Goal: Task Accomplishment & Management: Manage account settings

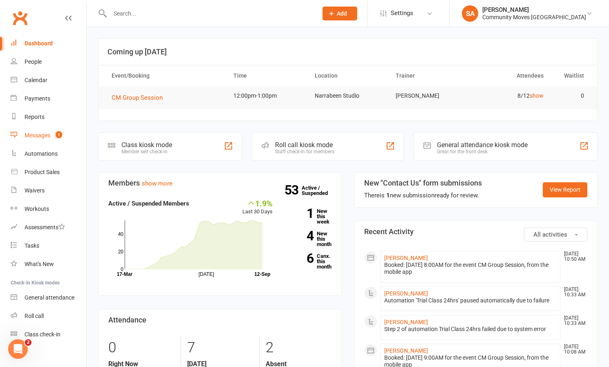
click at [41, 132] on link "Messages 1" at bounding box center [49, 135] width 76 height 18
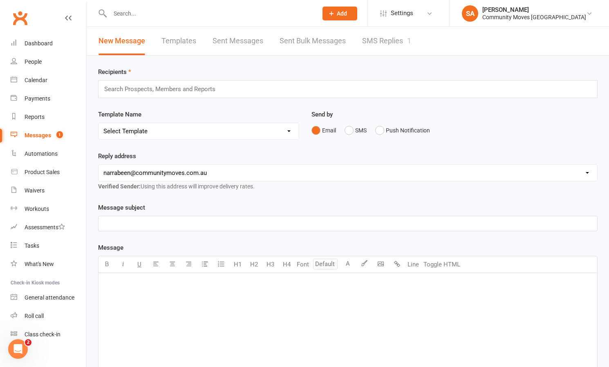
click at [390, 43] on link "SMS Replies 1" at bounding box center [386, 41] width 49 height 28
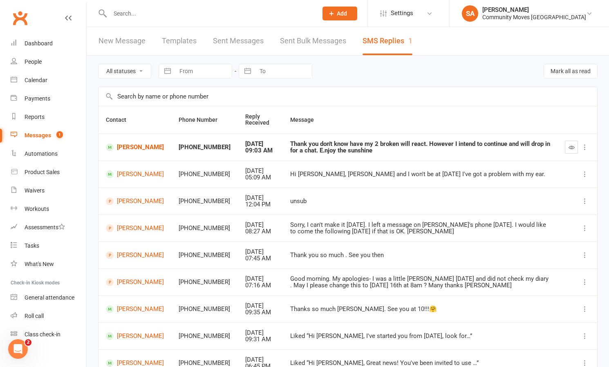
scroll to position [2, 0]
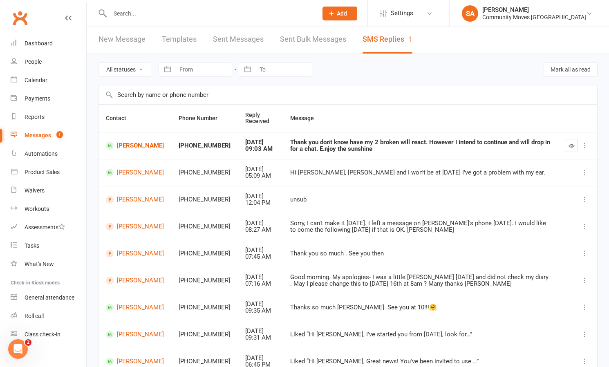
click at [139, 16] on input "text" at bounding box center [210, 13] width 205 height 11
type input "[PERSON_NAME]"
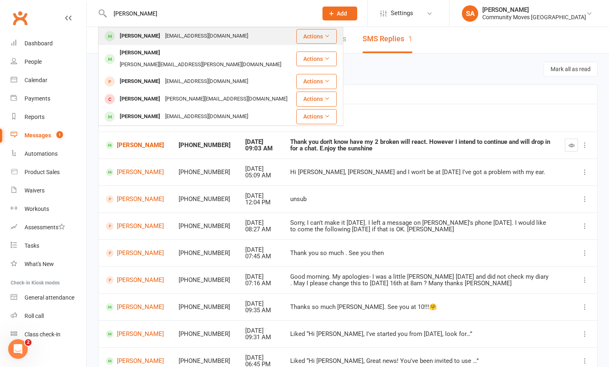
scroll to position [0, 0]
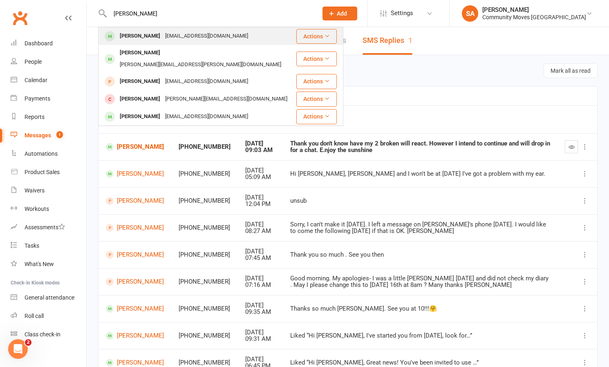
click at [143, 36] on div "[PERSON_NAME]" at bounding box center [139, 36] width 45 height 12
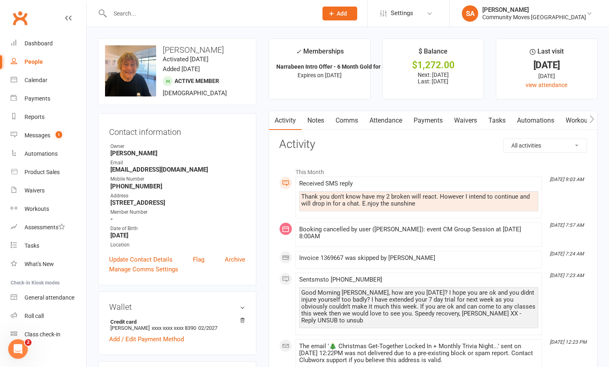
click at [431, 118] on link "Payments" at bounding box center [428, 120] width 40 height 19
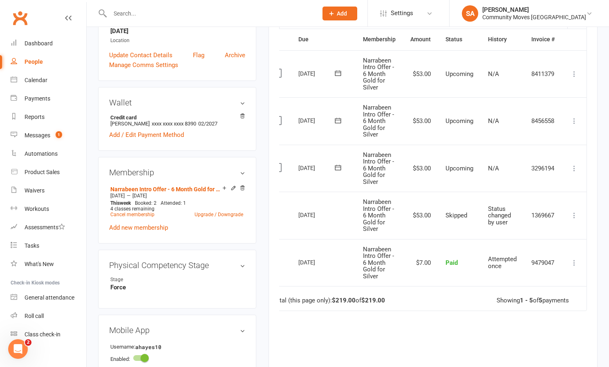
scroll to position [0, 15]
click at [576, 164] on icon at bounding box center [575, 168] width 8 height 8
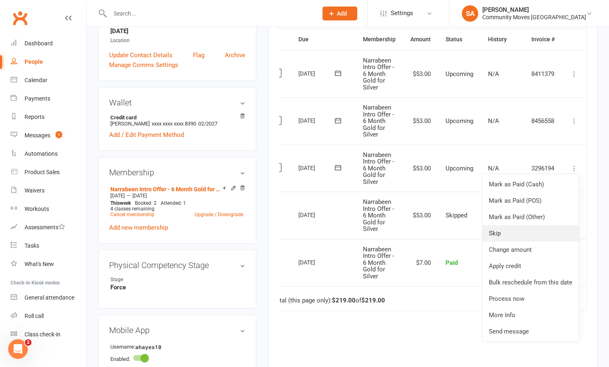
click at [507, 231] on link "Skip" at bounding box center [531, 233] width 97 height 16
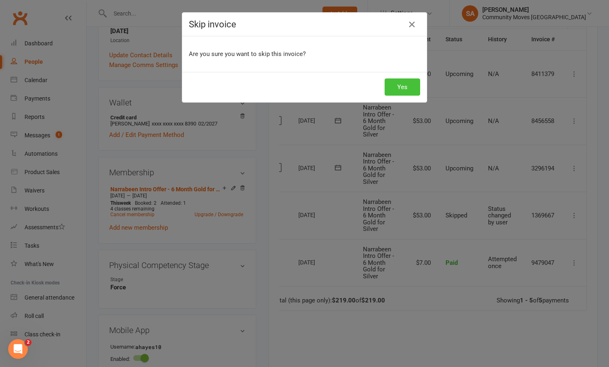
click at [405, 91] on button "Yes" at bounding box center [403, 87] width 36 height 17
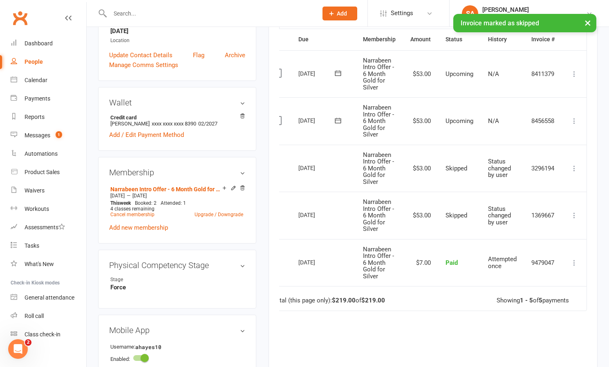
click at [577, 118] on icon at bounding box center [575, 121] width 8 height 8
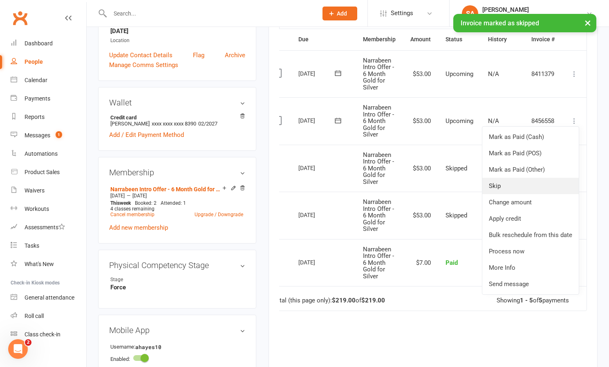
click at [498, 183] on link "Skip" at bounding box center [531, 186] width 97 height 16
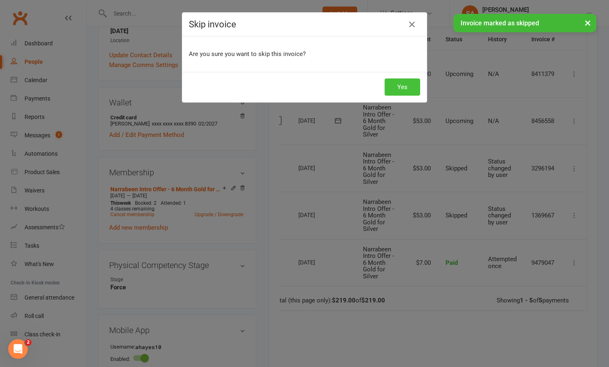
click at [402, 86] on button "Yes" at bounding box center [403, 87] width 36 height 17
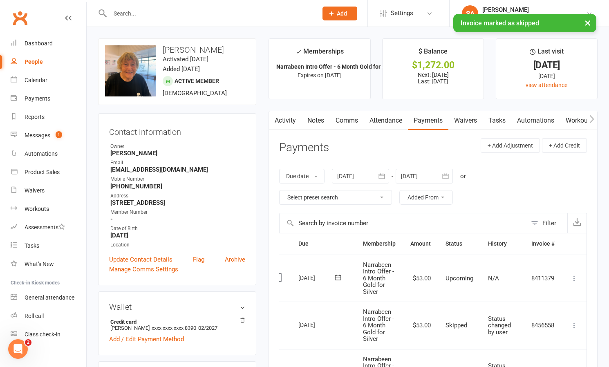
scroll to position [0, 0]
click at [336, 118] on link "Comms" at bounding box center [347, 120] width 34 height 19
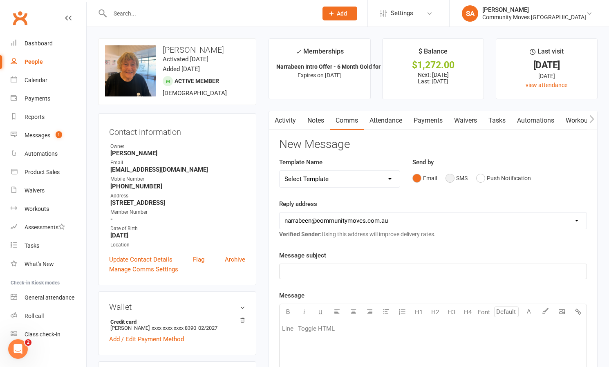
click at [453, 178] on button "SMS" at bounding box center [457, 179] width 22 height 16
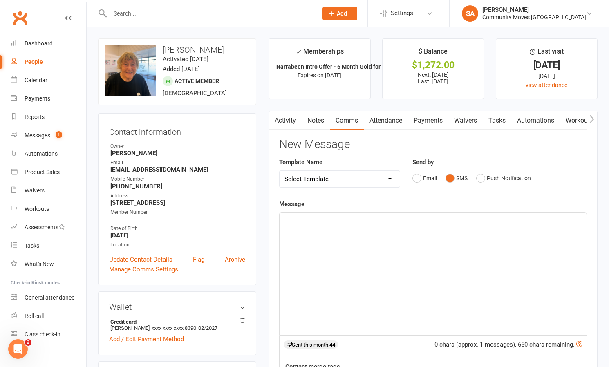
click at [393, 230] on div "﻿" at bounding box center [433, 274] width 307 height 123
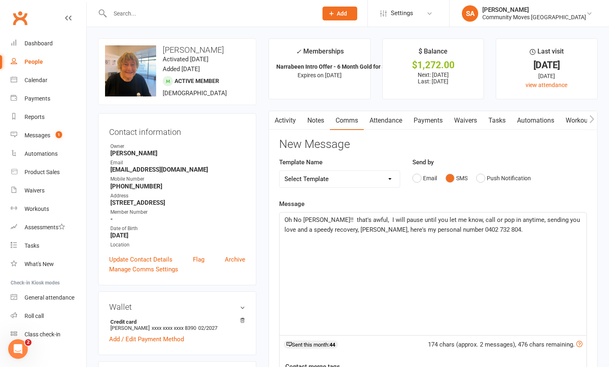
click at [391, 218] on span "Oh No [PERSON_NAME]!! that's awful, I will pause until you let me know, call or…" at bounding box center [433, 224] width 297 height 17
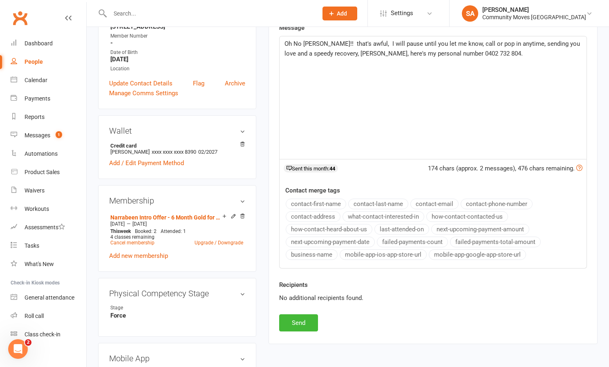
scroll to position [177, 0]
click at [305, 319] on button "Send" at bounding box center [298, 322] width 39 height 17
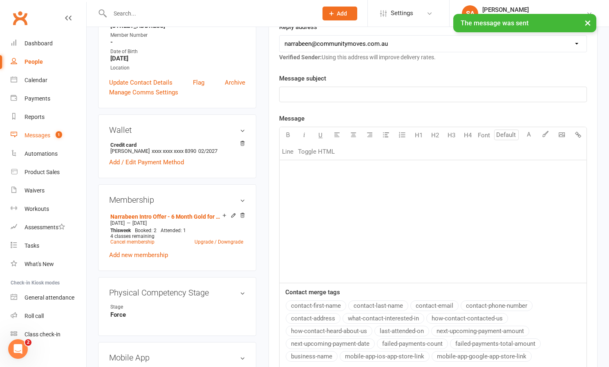
click at [44, 133] on div "Messages" at bounding box center [38, 135] width 26 height 7
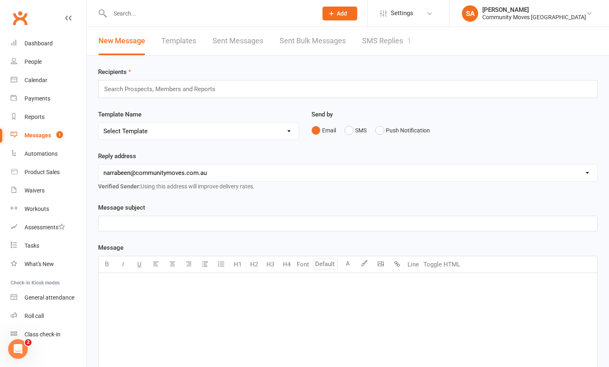
click at [123, 9] on input "text" at bounding box center [210, 13] width 205 height 11
type input "[PERSON_NAME]"
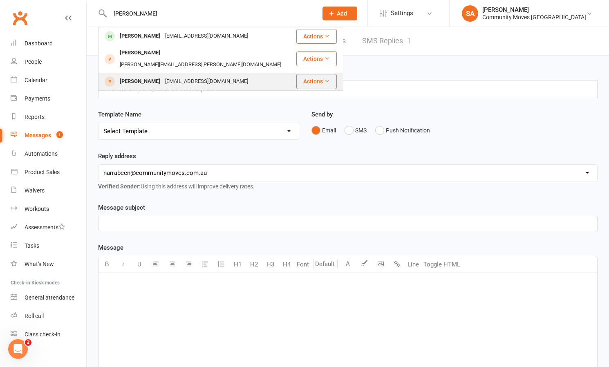
click at [135, 76] on div "[PERSON_NAME]" at bounding box center [139, 82] width 45 height 12
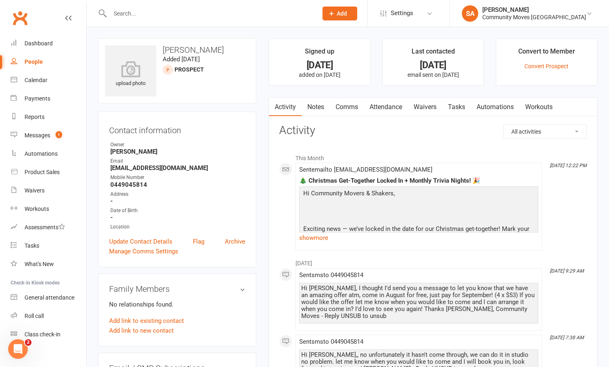
click at [424, 104] on link "Waivers" at bounding box center [425, 107] width 34 height 19
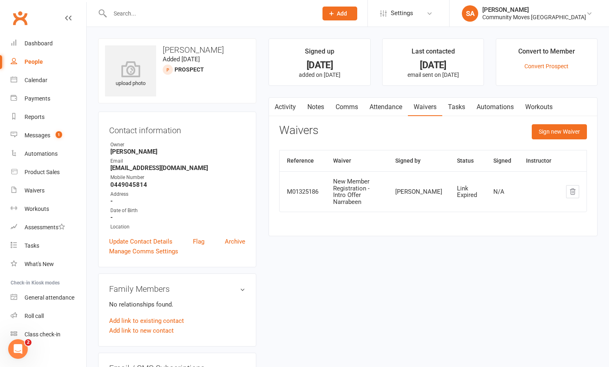
click at [566, 189] on td at bounding box center [573, 191] width 28 height 40
click at [574, 189] on icon "button" at bounding box center [572, 191] width 7 height 7
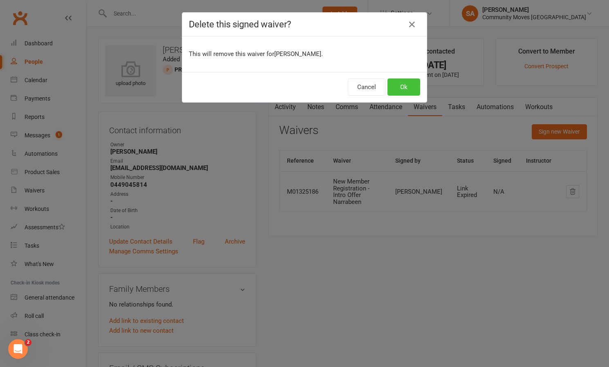
click at [399, 87] on button "Ok" at bounding box center [404, 87] width 33 height 17
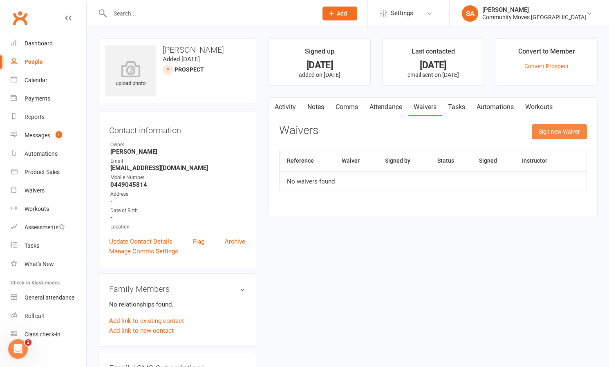
click at [546, 131] on button "Sign new Waiver" at bounding box center [559, 131] width 55 height 15
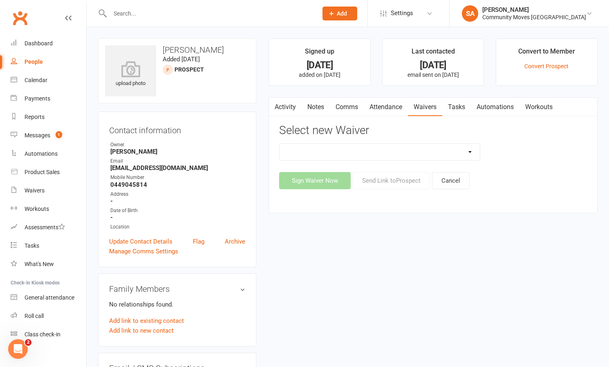
select select "13323"
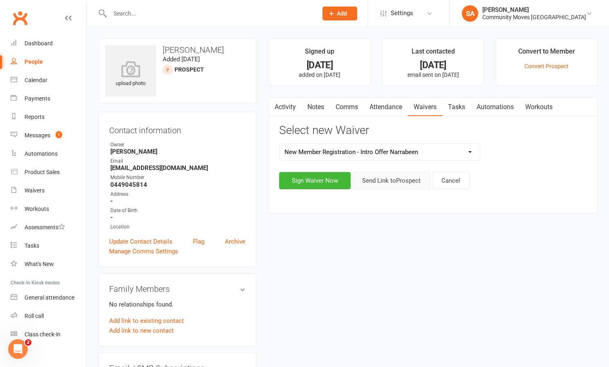
click at [391, 182] on button "Send Link to [GEOGRAPHIC_DATA]" at bounding box center [391, 180] width 77 height 17
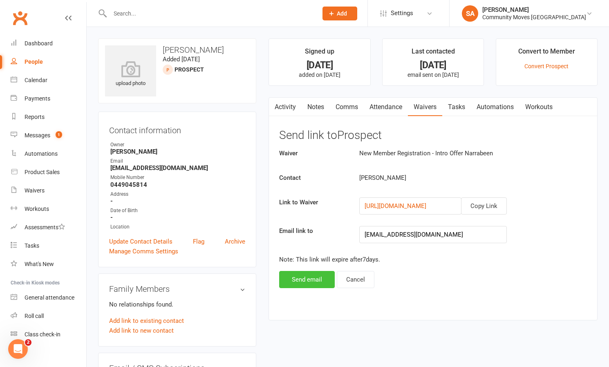
click at [321, 274] on button "Send email" at bounding box center [307, 279] width 56 height 17
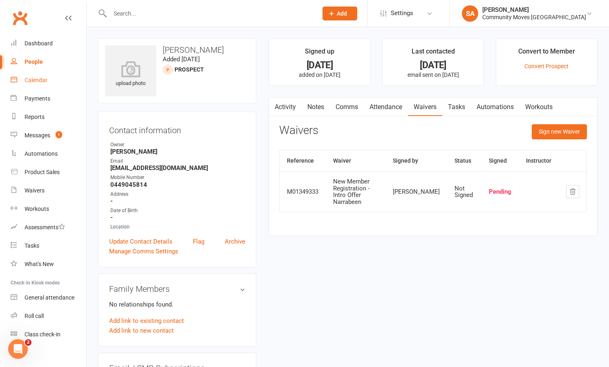
click at [37, 82] on div "Calendar" at bounding box center [36, 80] width 23 height 7
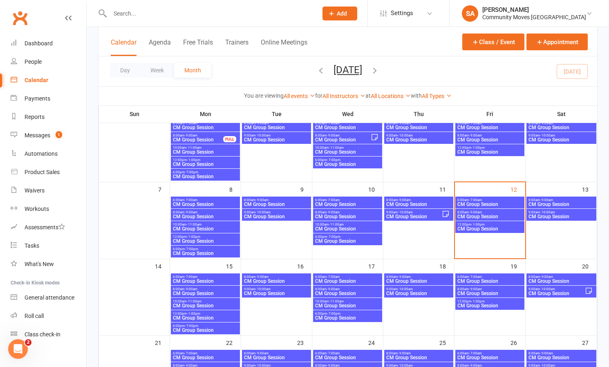
scroll to position [69, 0]
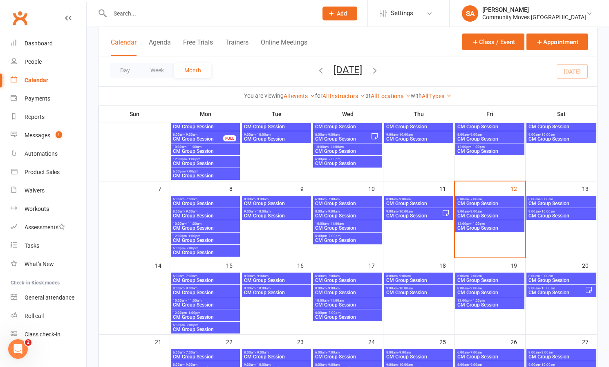
click at [207, 301] on span "10:00am - 11:00am" at bounding box center [206, 301] width 66 height 4
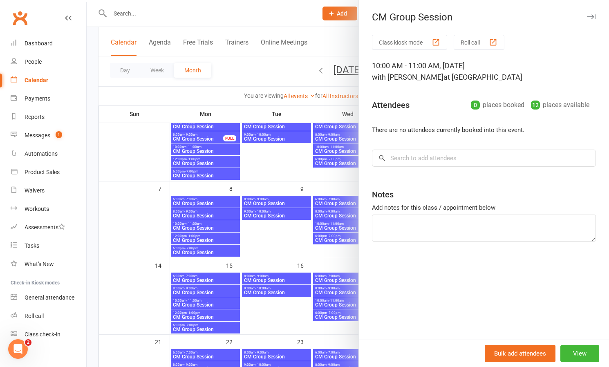
scroll to position [70, 0]
click at [281, 77] on div at bounding box center [348, 183] width 523 height 367
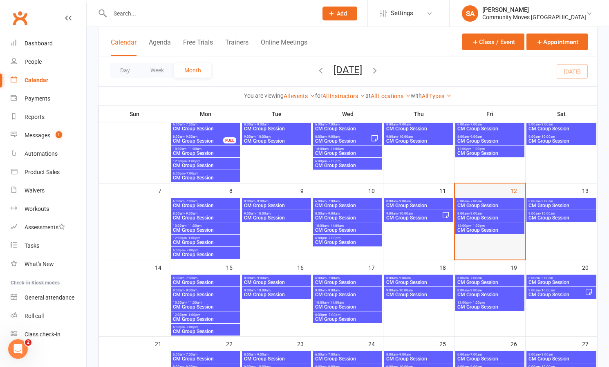
scroll to position [67, 0]
click at [213, 301] on span "10:00am - 11:00am" at bounding box center [206, 303] width 66 height 4
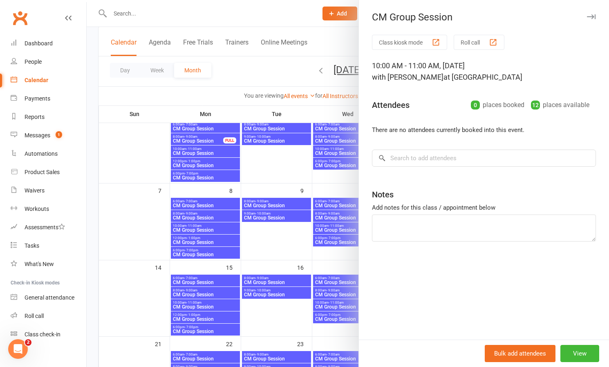
click at [240, 22] on div at bounding box center [348, 183] width 523 height 367
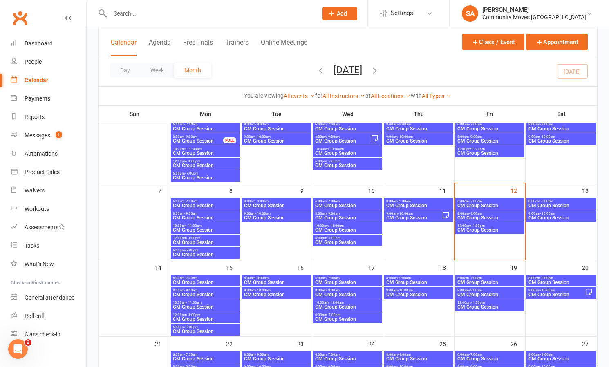
click at [193, 304] on span "- 11:00am" at bounding box center [194, 303] width 15 height 4
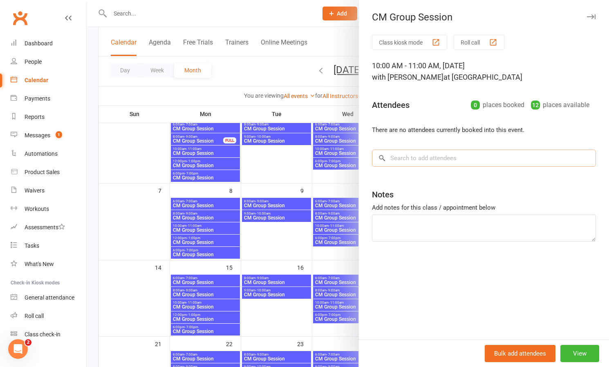
click at [400, 160] on input "search" at bounding box center [484, 158] width 224 height 17
click at [299, 178] on div at bounding box center [348, 183] width 523 height 367
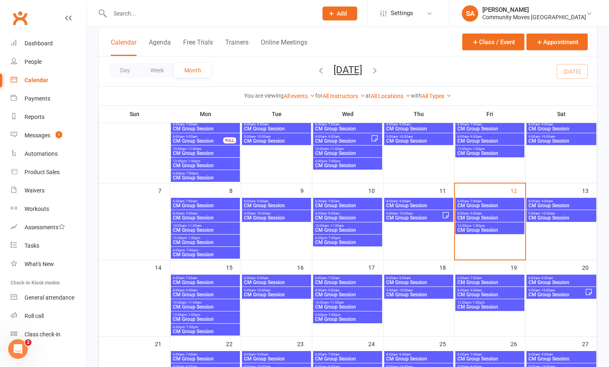
click at [357, 13] on button "Add" at bounding box center [340, 14] width 35 height 14
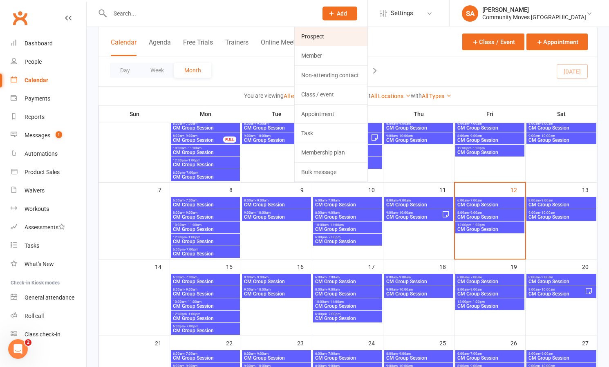
click at [337, 39] on link "Prospect" at bounding box center [331, 36] width 73 height 19
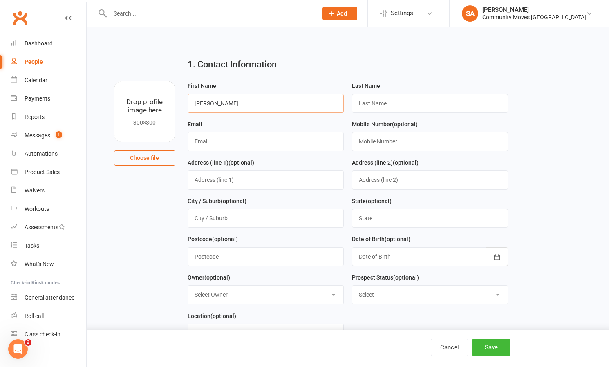
type input "[PERSON_NAME]"
paste input "[EMAIL_ADDRESS][DOMAIN_NAME]"
type input "[EMAIL_ADDRESS][DOMAIN_NAME]"
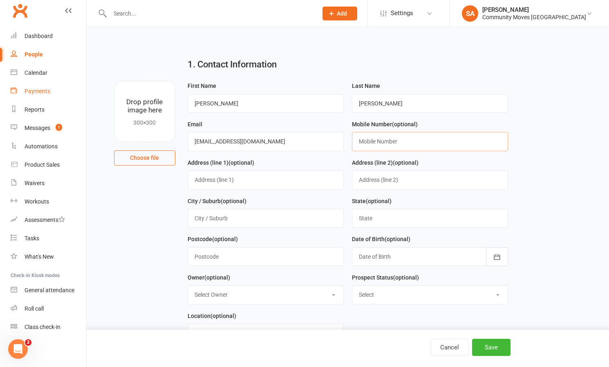
scroll to position [8, 0]
click at [387, 142] on input "text" at bounding box center [430, 141] width 156 height 19
paste input "0414 790 969"
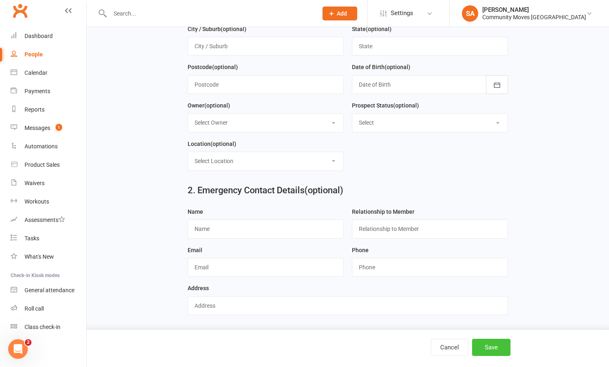
scroll to position [178, 0]
type input "0414 790 969"
click at [484, 339] on button "Save" at bounding box center [491, 347] width 38 height 17
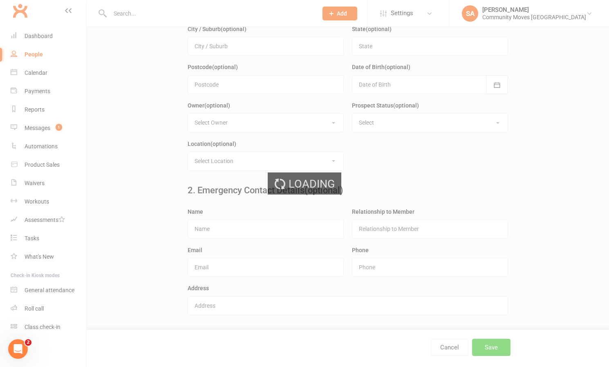
scroll to position [0, 0]
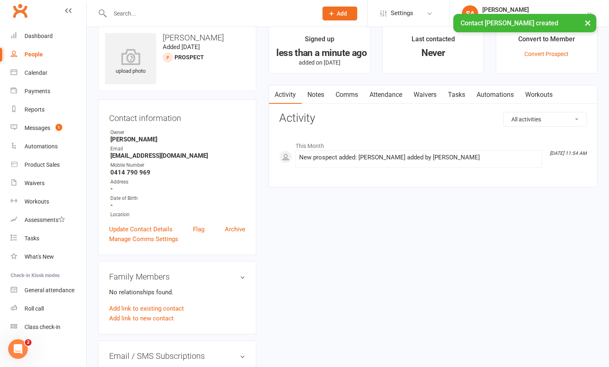
scroll to position [13, 0]
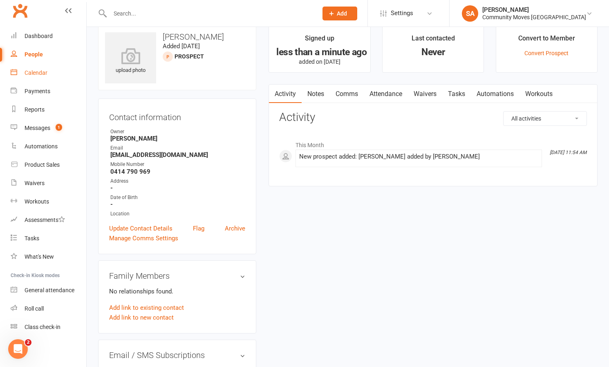
click at [43, 74] on div "Calendar" at bounding box center [36, 73] width 23 height 7
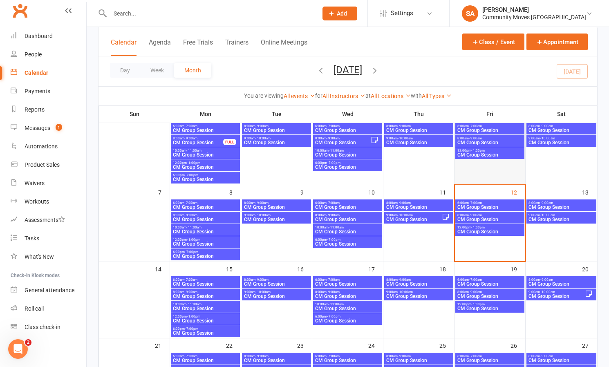
scroll to position [69, 0]
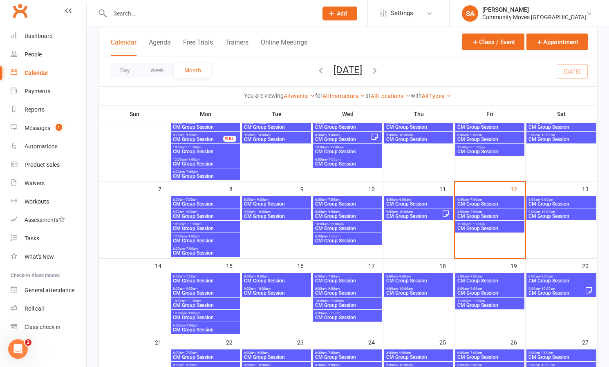
click at [190, 301] on span "- 11:00am" at bounding box center [194, 301] width 15 height 4
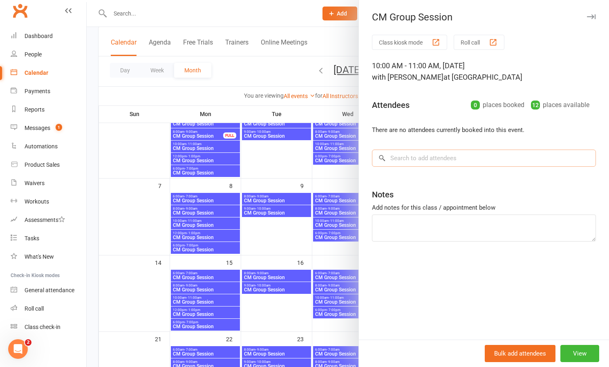
scroll to position [72, 0]
click at [435, 163] on input "search" at bounding box center [484, 158] width 224 height 17
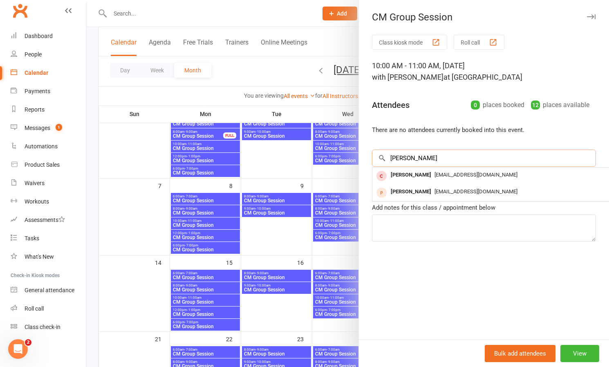
type input "[PERSON_NAME]"
drag, startPoint x: 435, startPoint y: 163, endPoint x: 417, endPoint y: 176, distance: 22.0
click at [417, 176] on div "[PERSON_NAME]" at bounding box center [411, 175] width 47 height 12
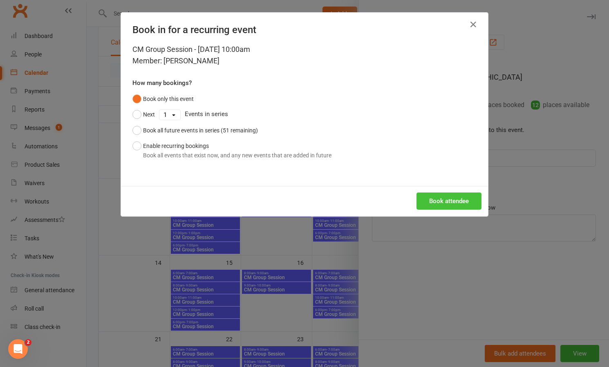
click at [437, 200] on button "Book attendee" at bounding box center [449, 201] width 65 height 17
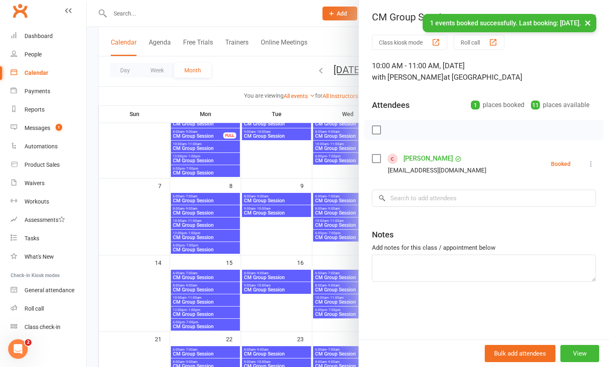
scroll to position [74, 0]
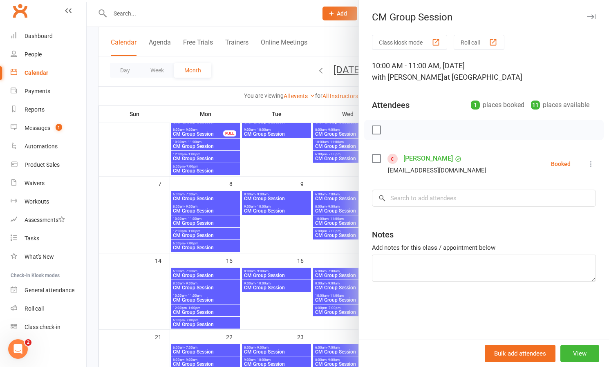
click at [592, 162] on icon at bounding box center [591, 164] width 8 height 8
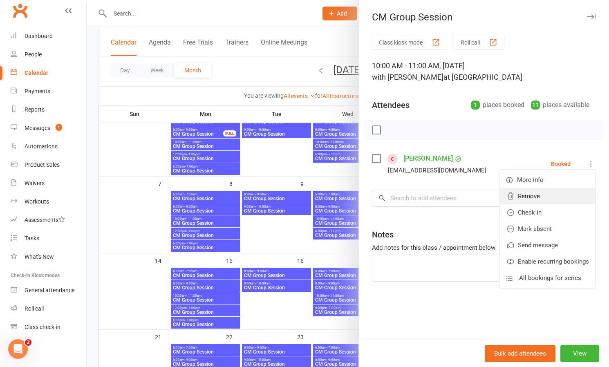
click at [541, 198] on link "Remove" at bounding box center [548, 196] width 96 height 16
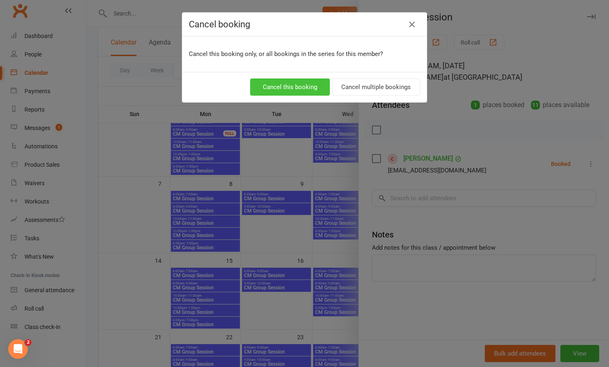
click at [278, 88] on button "Cancel this booking" at bounding box center [290, 87] width 80 height 17
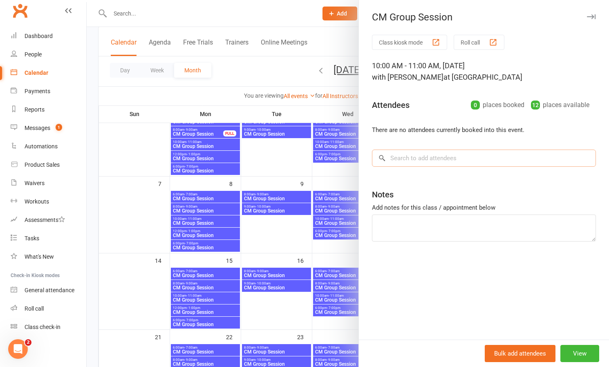
click at [410, 156] on input "search" at bounding box center [484, 158] width 224 height 17
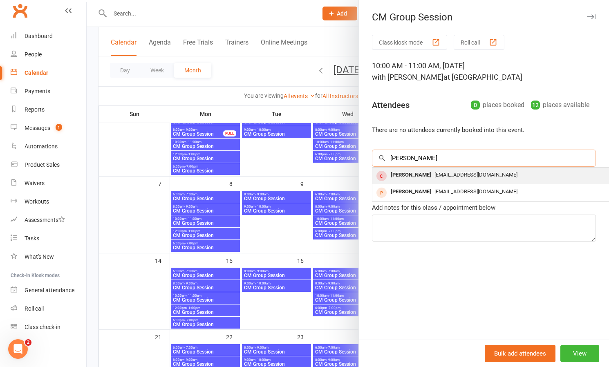
type input "[PERSON_NAME]"
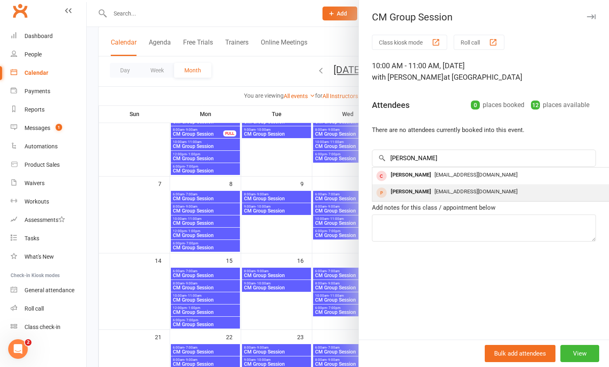
drag, startPoint x: 407, startPoint y: 172, endPoint x: 402, endPoint y: 193, distance: 22.1
click at [402, 193] on div "[PERSON_NAME]" at bounding box center [411, 192] width 47 height 12
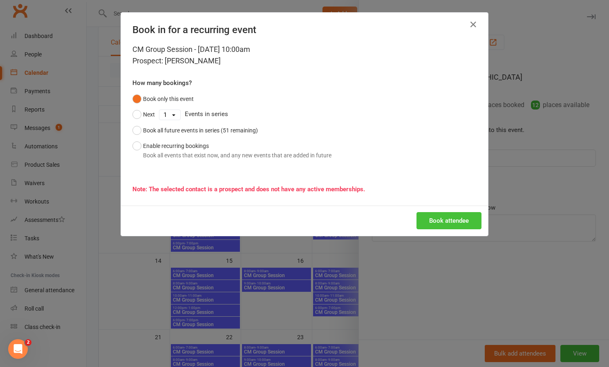
click at [444, 220] on button "Book attendee" at bounding box center [449, 220] width 65 height 17
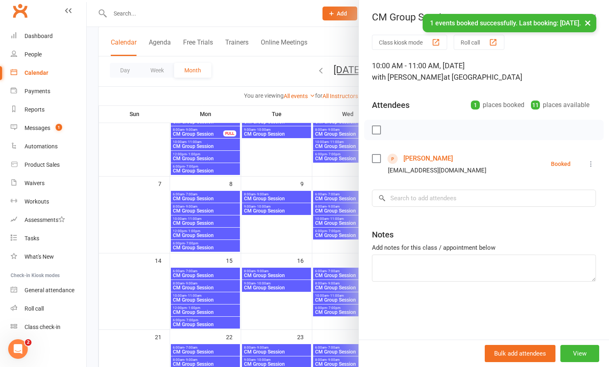
click at [274, 250] on div at bounding box center [348, 183] width 523 height 367
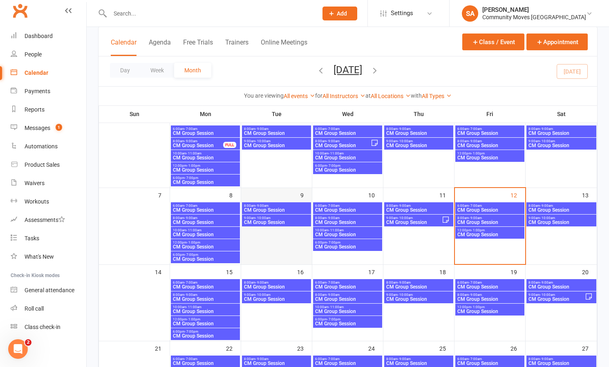
scroll to position [60, 0]
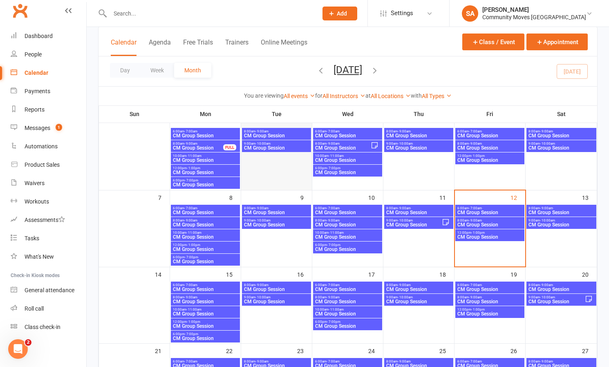
click at [290, 184] on div at bounding box center [276, 158] width 69 height 61
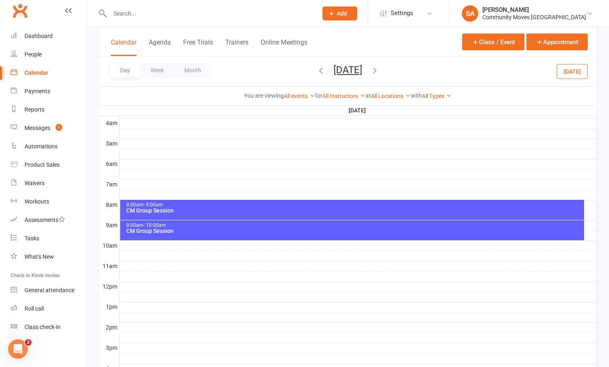
scroll to position [131, 0]
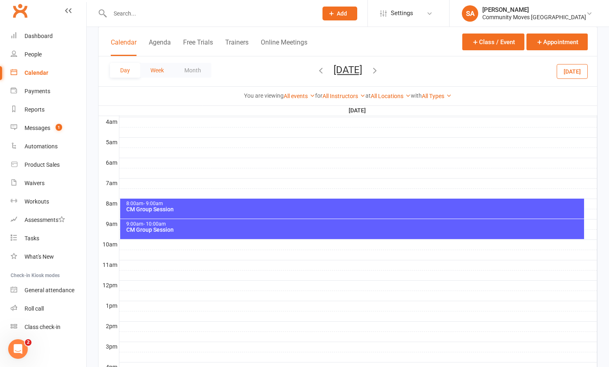
click at [162, 68] on button "Week" at bounding box center [157, 70] width 34 height 15
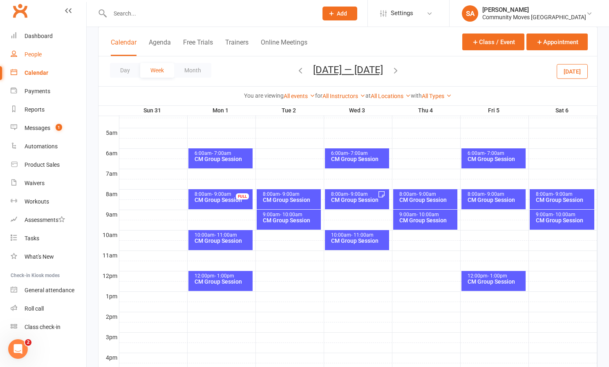
scroll to position [140, 0]
click at [34, 55] on div "People" at bounding box center [33, 54] width 17 height 7
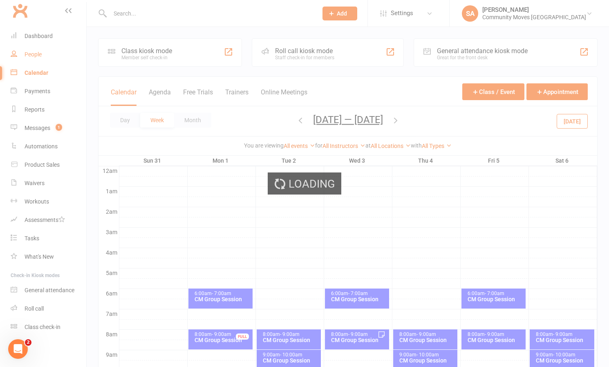
select select "100"
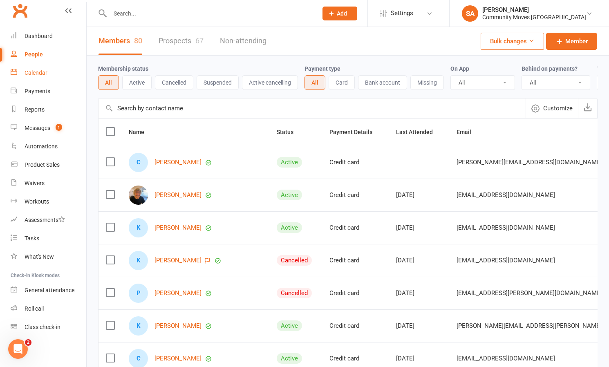
click at [41, 70] on div "Calendar" at bounding box center [36, 73] width 23 height 7
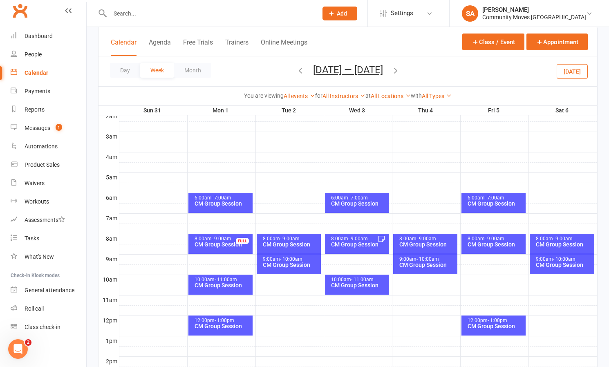
scroll to position [97, 0]
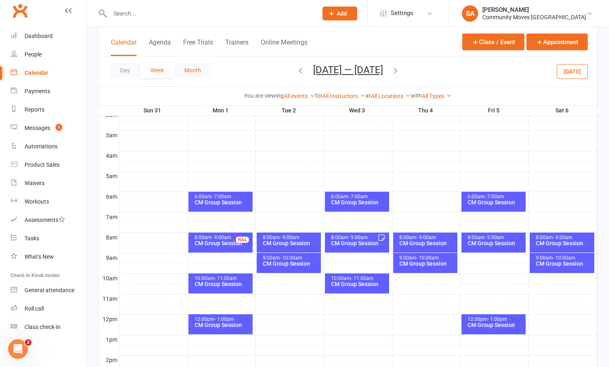
click at [197, 68] on button "Month" at bounding box center [192, 70] width 37 height 15
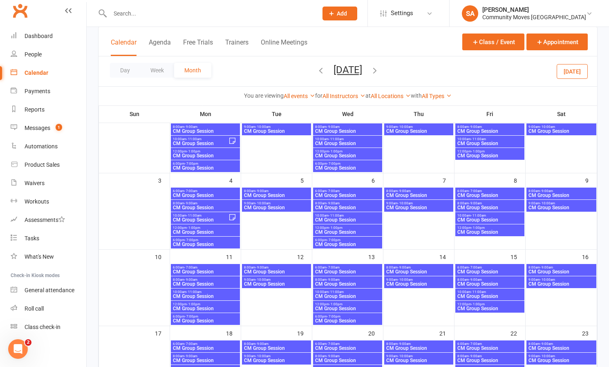
scroll to position [78, 0]
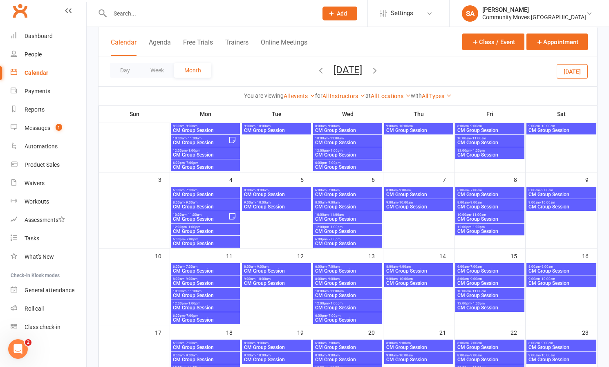
click at [485, 294] on span "CM Group Session" at bounding box center [490, 295] width 66 height 5
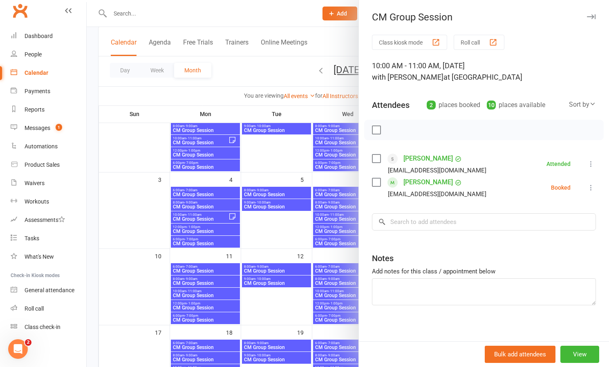
click at [272, 161] on div at bounding box center [348, 183] width 523 height 367
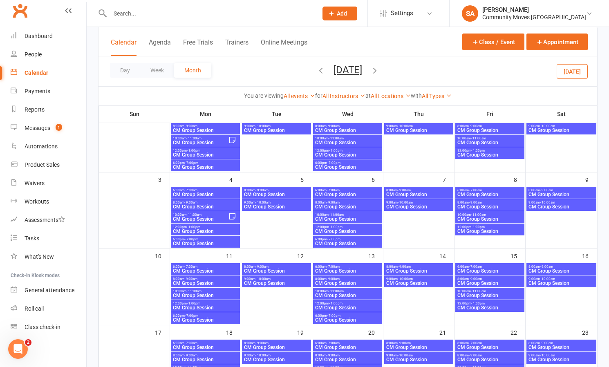
click at [380, 70] on icon "button" at bounding box center [375, 70] width 9 height 9
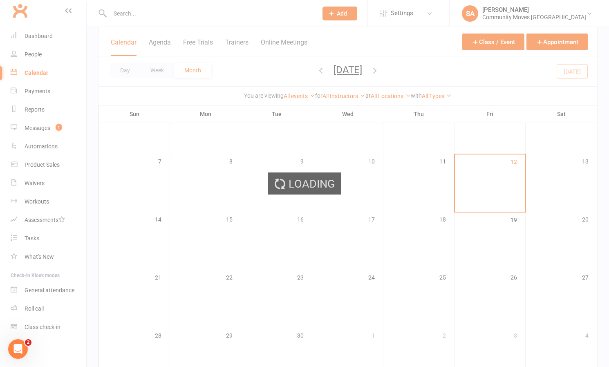
click at [388, 70] on div "Loading" at bounding box center [304, 183] width 609 height 367
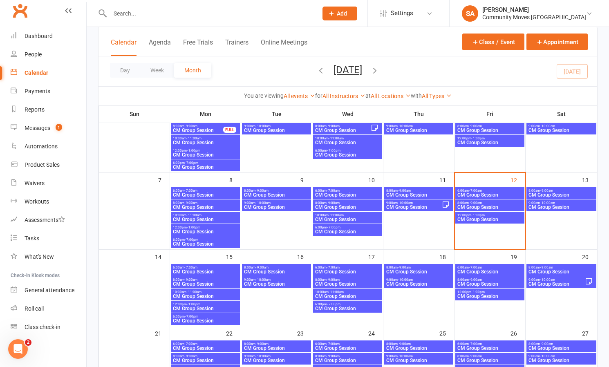
click at [483, 218] on span "CM Group Session" at bounding box center [490, 219] width 66 height 5
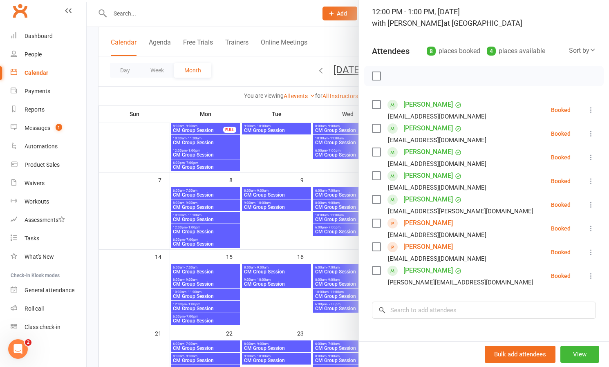
scroll to position [56, 0]
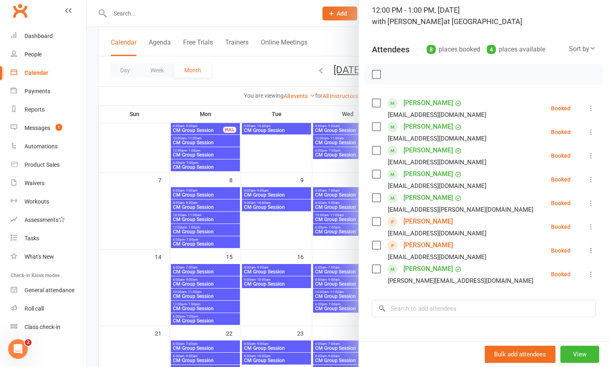
click at [588, 229] on icon at bounding box center [591, 227] width 8 height 8
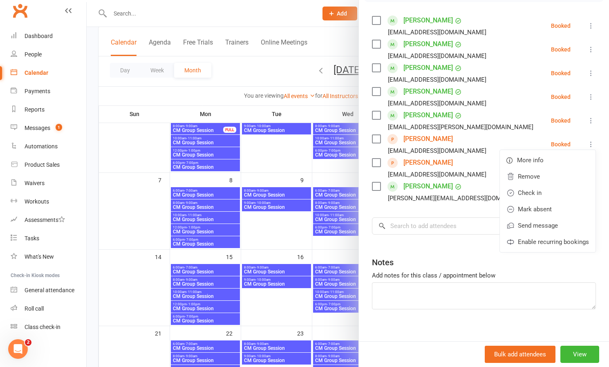
scroll to position [78, 0]
click at [588, 141] on icon at bounding box center [591, 144] width 8 height 8
click at [588, 142] on icon at bounding box center [591, 144] width 8 height 8
click at [532, 189] on link "Check in" at bounding box center [548, 193] width 96 height 16
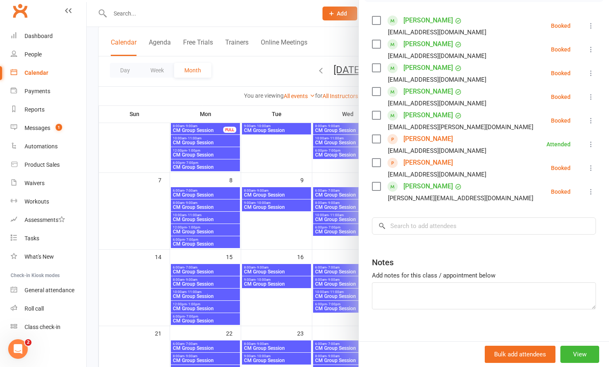
click at [589, 164] on icon at bounding box center [591, 168] width 8 height 8
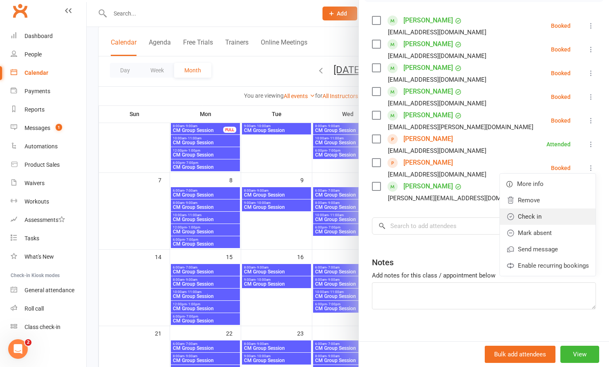
click at [536, 216] on link "Check in" at bounding box center [548, 217] width 96 height 16
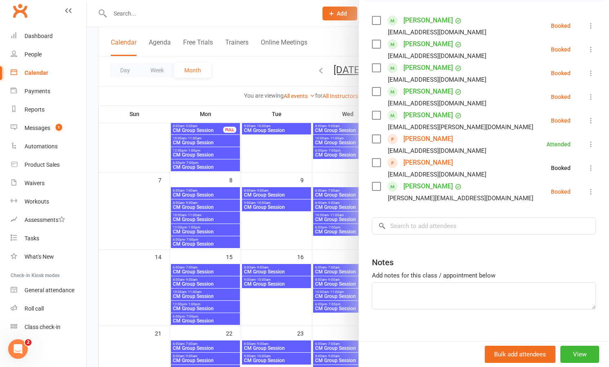
click at [592, 189] on icon at bounding box center [591, 192] width 8 height 8
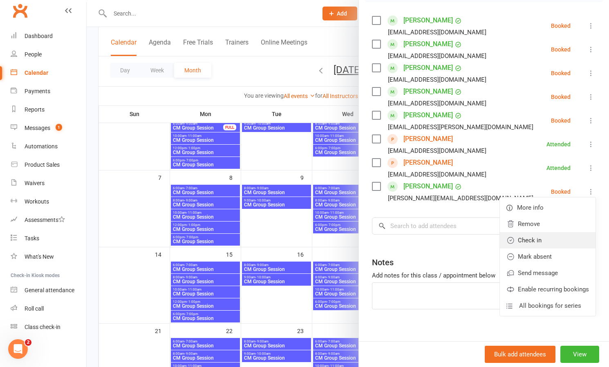
scroll to position [139, 0]
click at [533, 241] on link "Check in" at bounding box center [548, 240] width 96 height 16
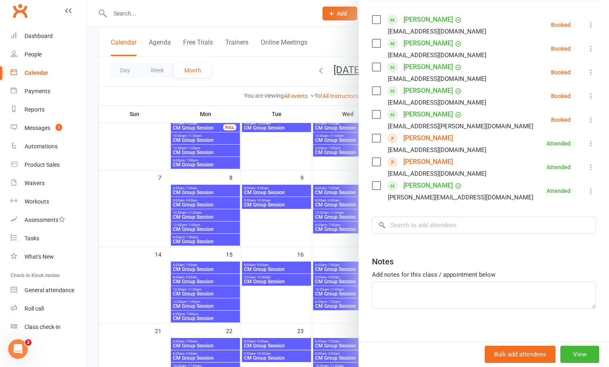
scroll to position [80, 0]
click at [543, 225] on input "search" at bounding box center [484, 225] width 224 height 17
click at [590, 117] on icon at bounding box center [591, 120] width 8 height 8
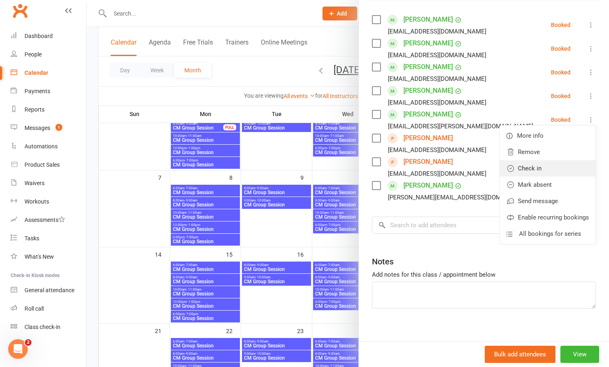
click at [533, 169] on link "Check in" at bounding box center [548, 168] width 96 height 16
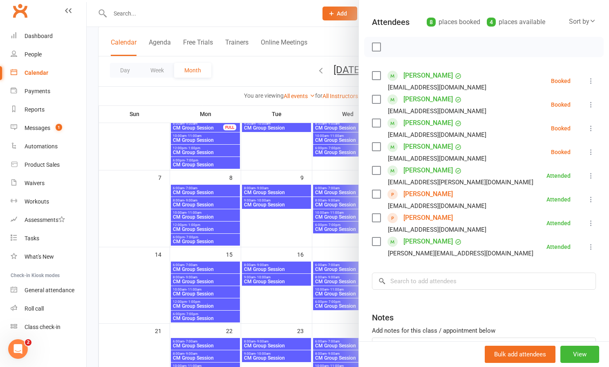
scroll to position [79, 0]
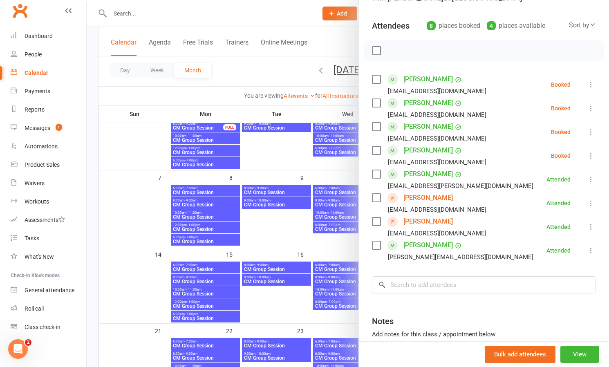
click at [588, 153] on icon at bounding box center [591, 156] width 8 height 8
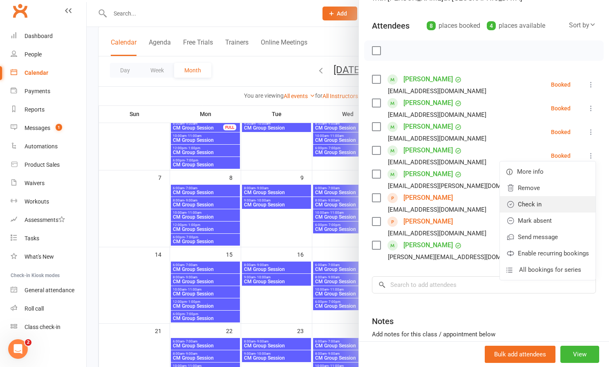
click at [537, 203] on link "Check in" at bounding box center [548, 204] width 96 height 16
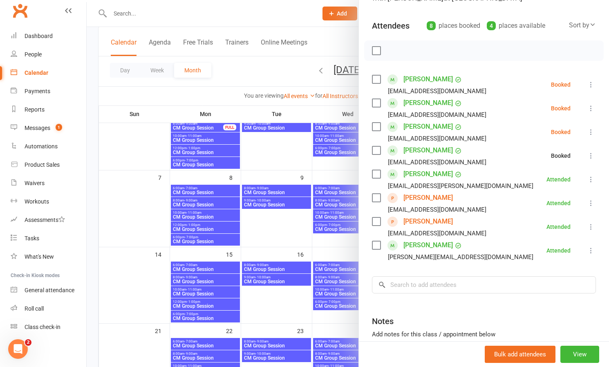
click at [590, 133] on icon at bounding box center [591, 132] width 8 height 8
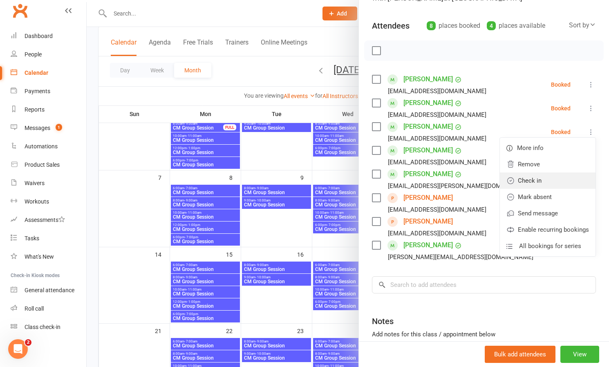
click at [535, 180] on link "Check in" at bounding box center [548, 181] width 96 height 16
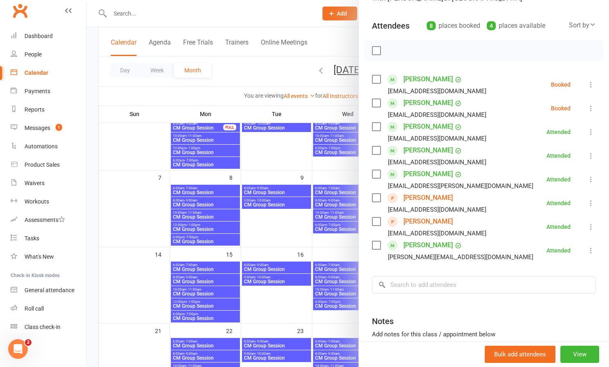
click at [591, 110] on icon at bounding box center [591, 108] width 8 height 8
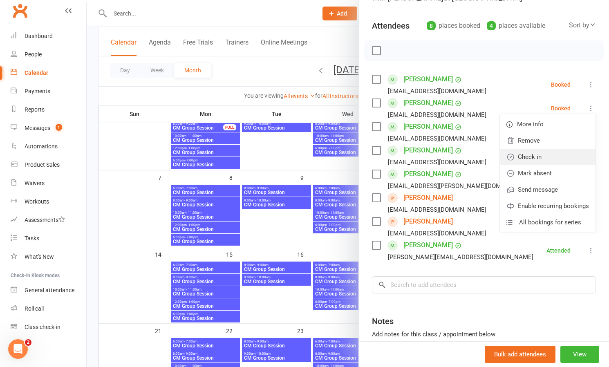
click at [531, 158] on link "Check in" at bounding box center [548, 157] width 96 height 16
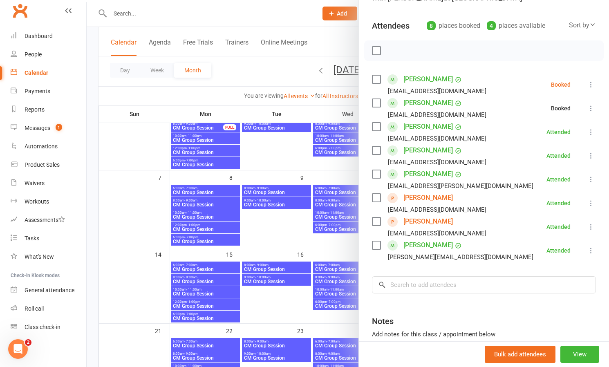
click at [595, 85] on icon at bounding box center [591, 85] width 8 height 8
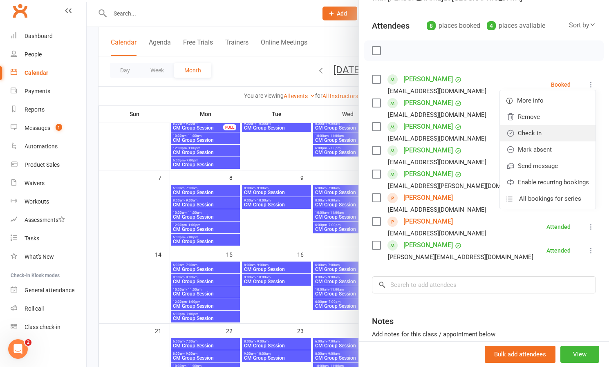
click at [539, 133] on link "Check in" at bounding box center [548, 133] width 96 height 16
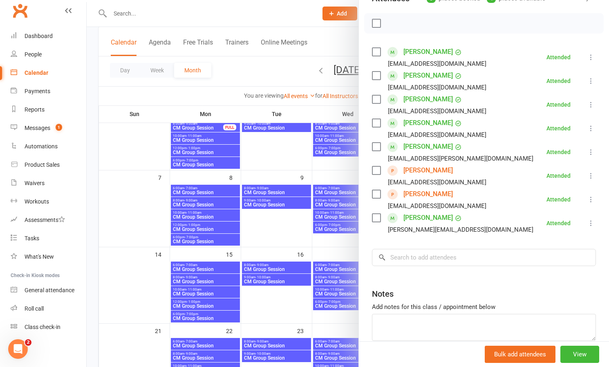
scroll to position [107, 0]
click at [591, 151] on icon at bounding box center [591, 152] width 8 height 8
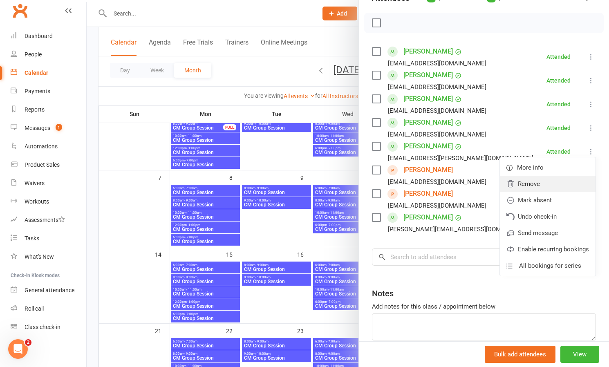
click at [531, 185] on link "Remove" at bounding box center [548, 184] width 96 height 16
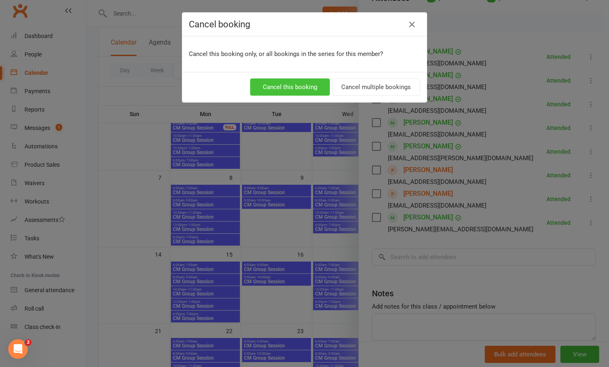
click at [290, 83] on button "Cancel this booking" at bounding box center [290, 87] width 80 height 17
